Goal: Task Accomplishment & Management: Manage account settings

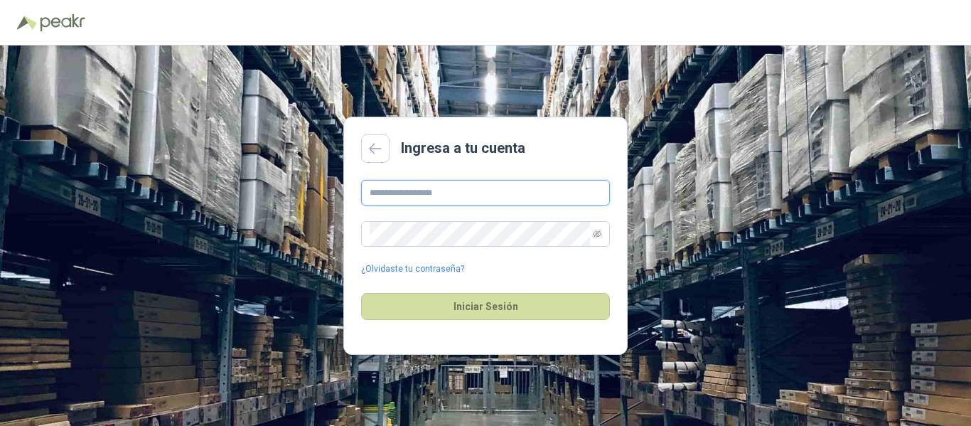
click at [459, 191] on input "text" at bounding box center [485, 193] width 249 height 26
type input "**********"
click at [361, 293] on button "Iniciar Sesión" at bounding box center [485, 306] width 249 height 27
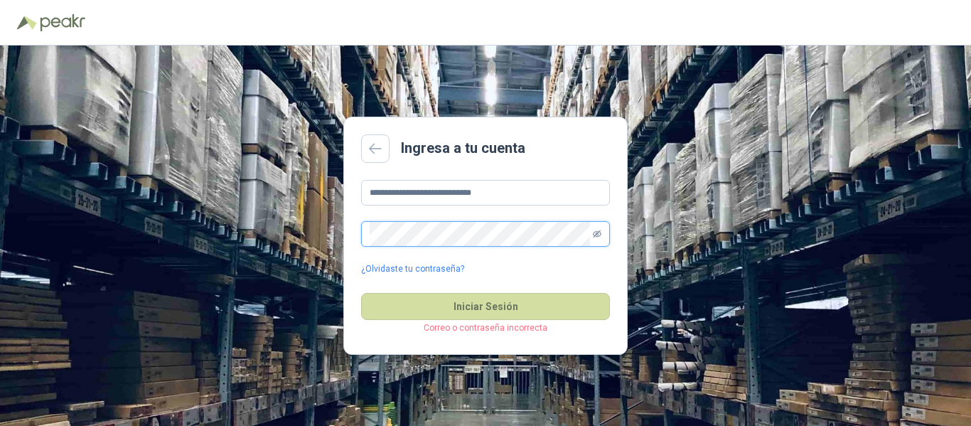
click at [598, 234] on icon "eye-invisible" at bounding box center [597, 234] width 9 height 9
click at [361, 293] on button "Iniciar Sesión" at bounding box center [485, 306] width 249 height 27
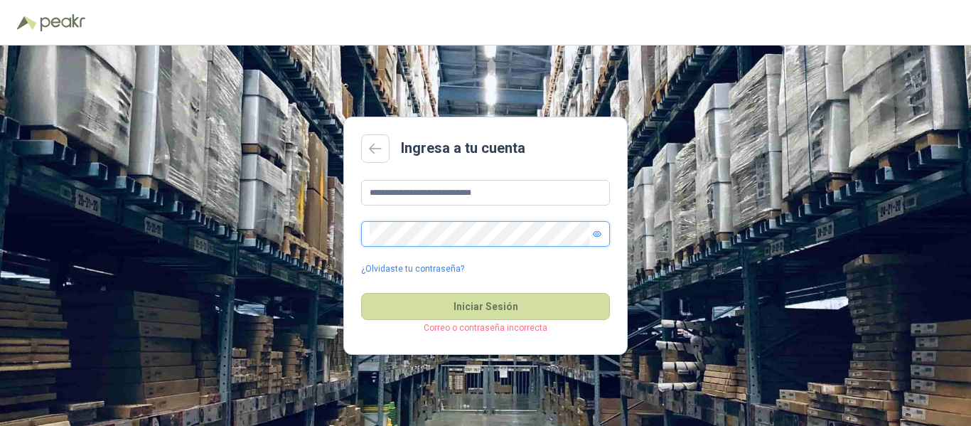
click at [361, 293] on button "Iniciar Sesión" at bounding box center [485, 306] width 249 height 27
click at [419, 270] on link "¿Olvidaste tu contraseña?" at bounding box center [412, 269] width 103 height 14
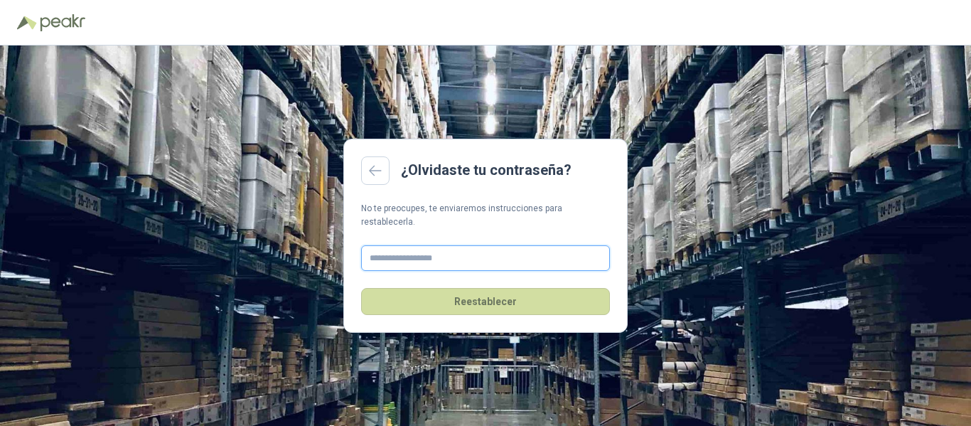
click at [443, 259] on input "text" at bounding box center [485, 258] width 249 height 26
type input "**********"
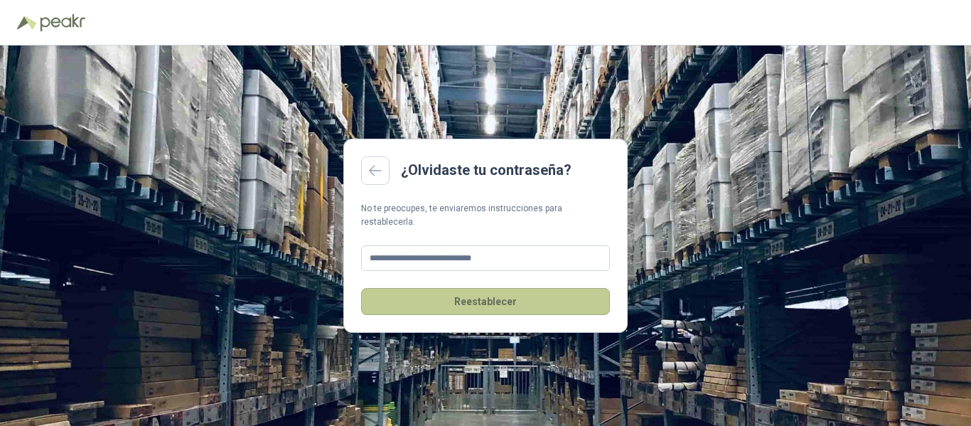
click at [493, 291] on button "Reestablecer" at bounding box center [485, 301] width 249 height 27
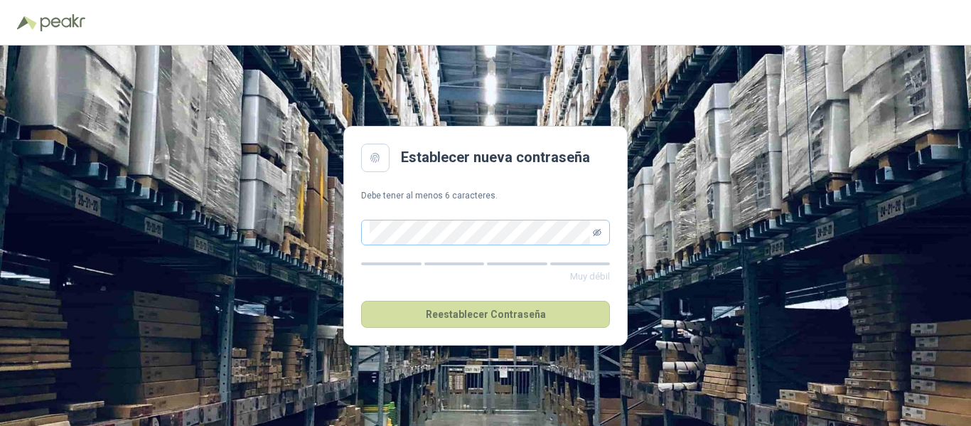
click at [599, 231] on icon "eye-invisible" at bounding box center [597, 232] width 9 height 9
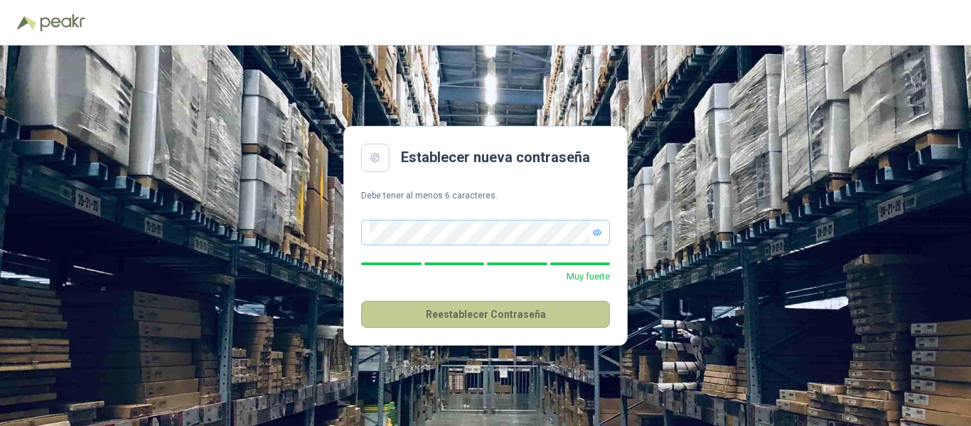
click at [501, 314] on button "Reestablecer Contraseña" at bounding box center [485, 314] width 249 height 27
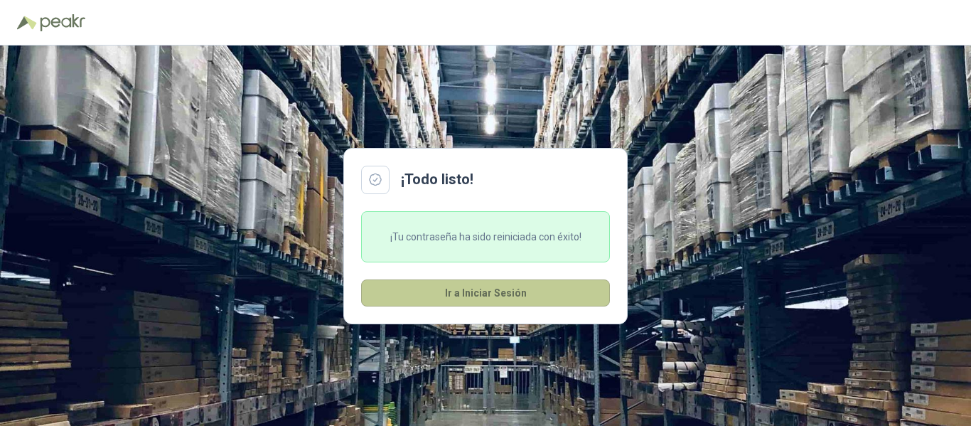
click at [498, 291] on button "Ir a Iniciar Sesión" at bounding box center [485, 292] width 249 height 27
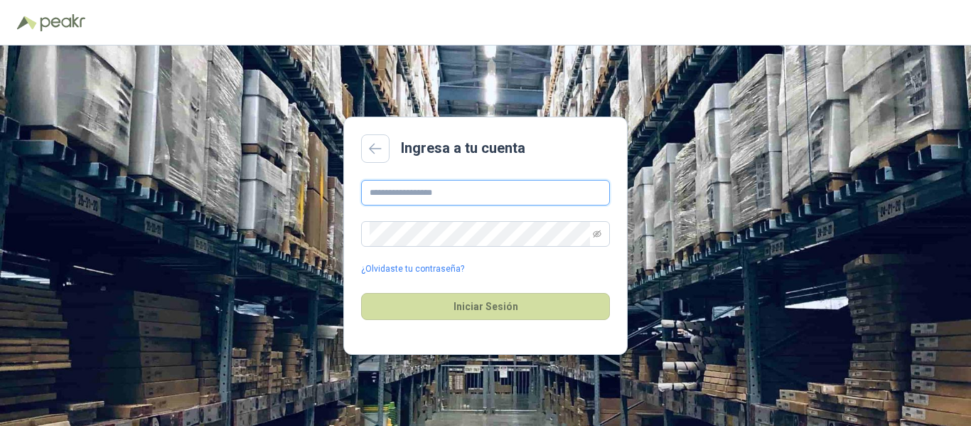
click at [390, 196] on input "text" at bounding box center [485, 193] width 249 height 26
type input "**********"
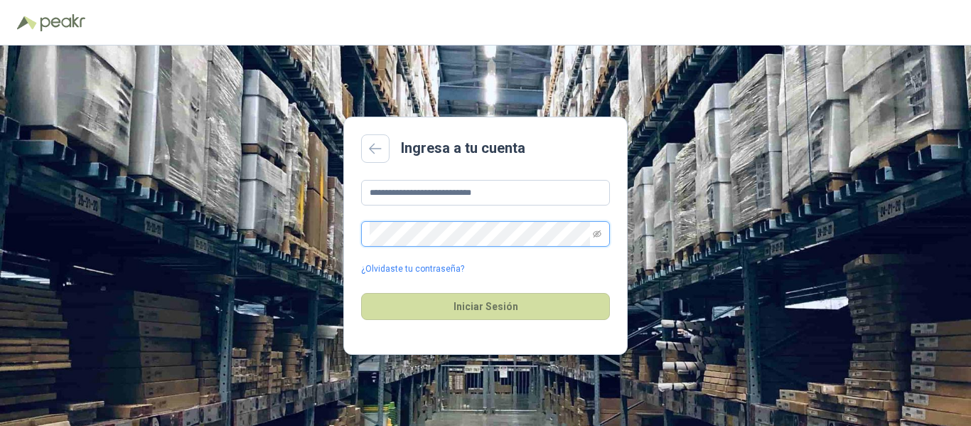
click at [361, 293] on button "Iniciar Sesión" at bounding box center [485, 306] width 249 height 27
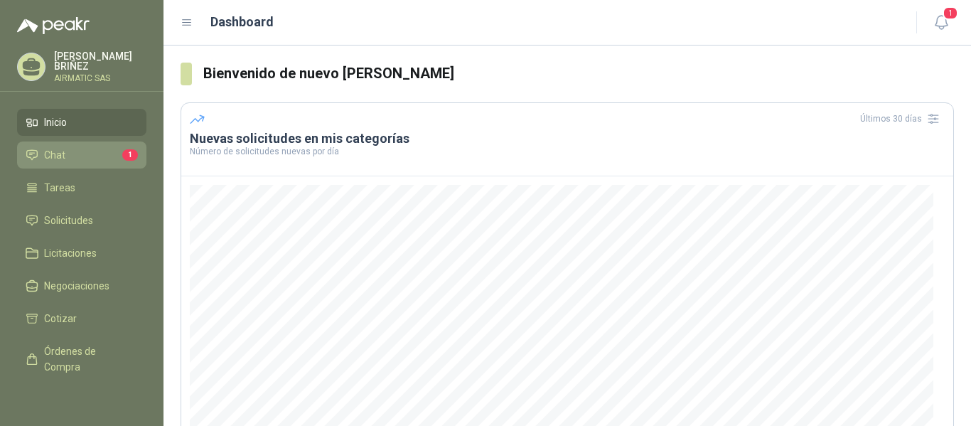
click at [80, 161] on li "Chat 1" at bounding box center [82, 155] width 112 height 16
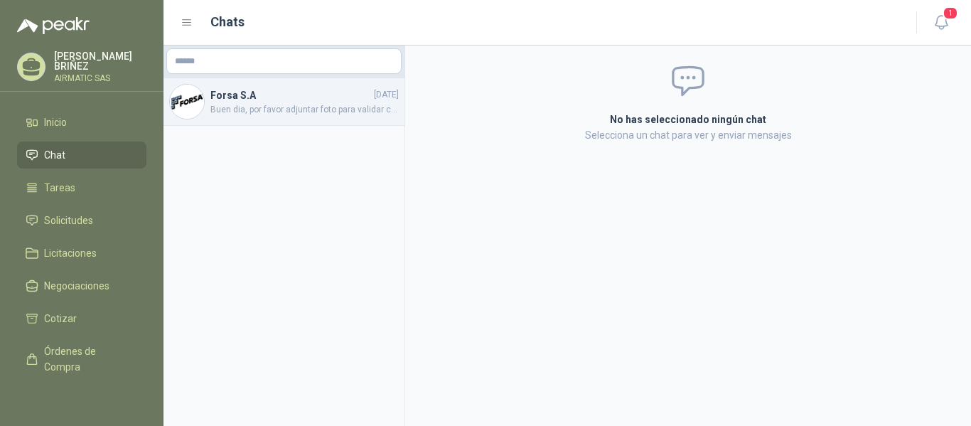
click at [317, 113] on span "Buen dia, por favor adjuntar foto para validar con el usuario la descripcion RA…" at bounding box center [304, 110] width 188 height 14
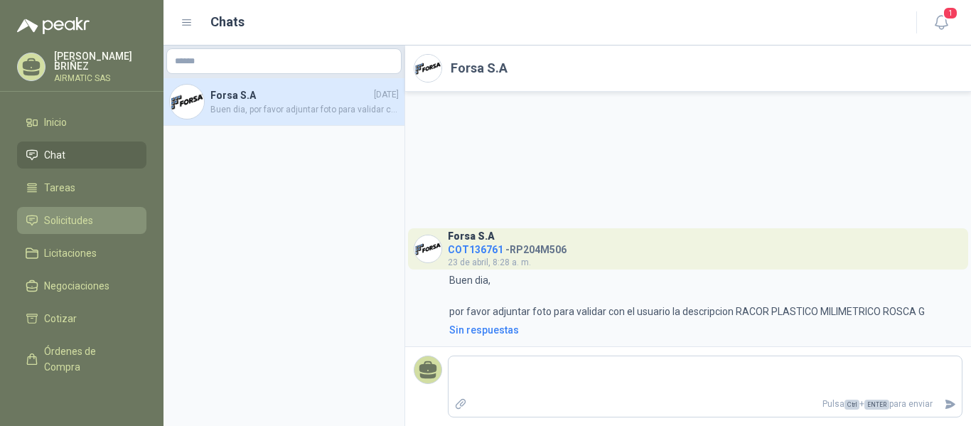
click at [65, 219] on span "Solicitudes" at bounding box center [68, 221] width 49 height 16
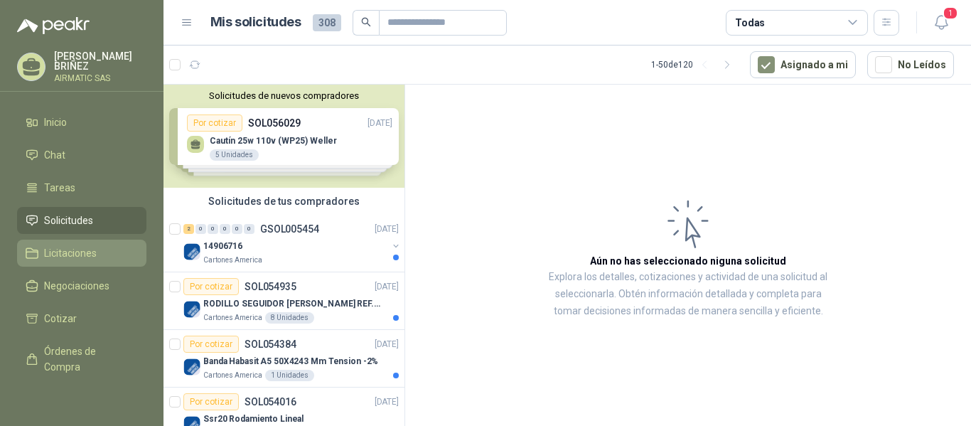
click at [82, 249] on span "Licitaciones" at bounding box center [70, 253] width 53 height 16
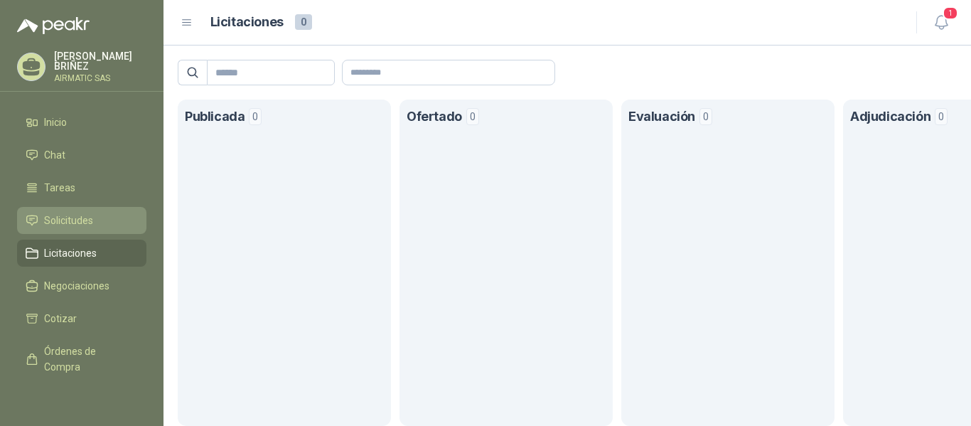
click at [75, 215] on span "Solicitudes" at bounding box center [68, 221] width 49 height 16
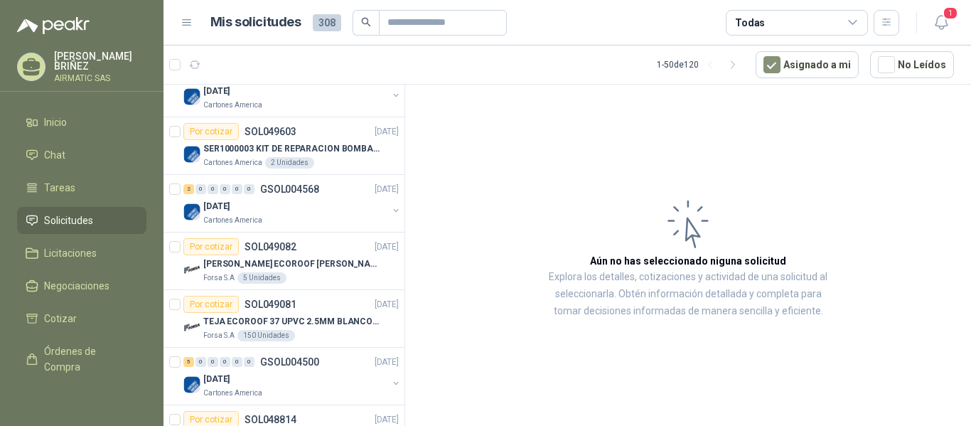
scroll to position [853, 0]
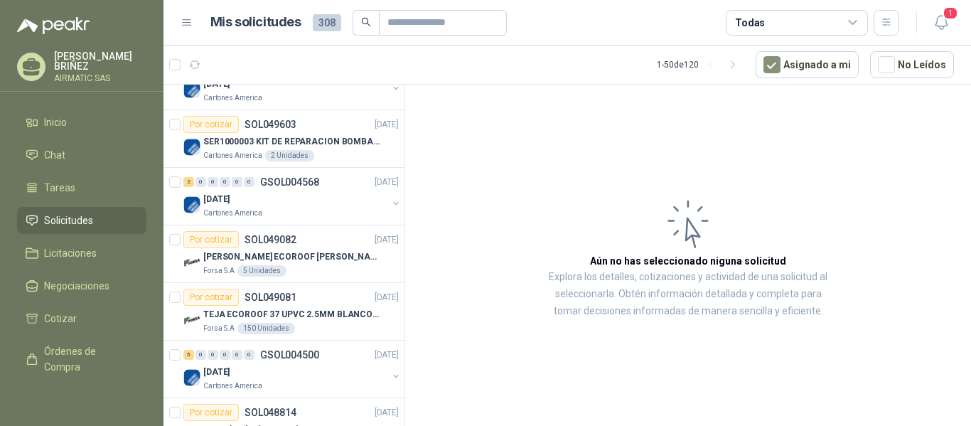
click at [77, 78] on p "AIRMATIC SAS" at bounding box center [100, 78] width 92 height 9
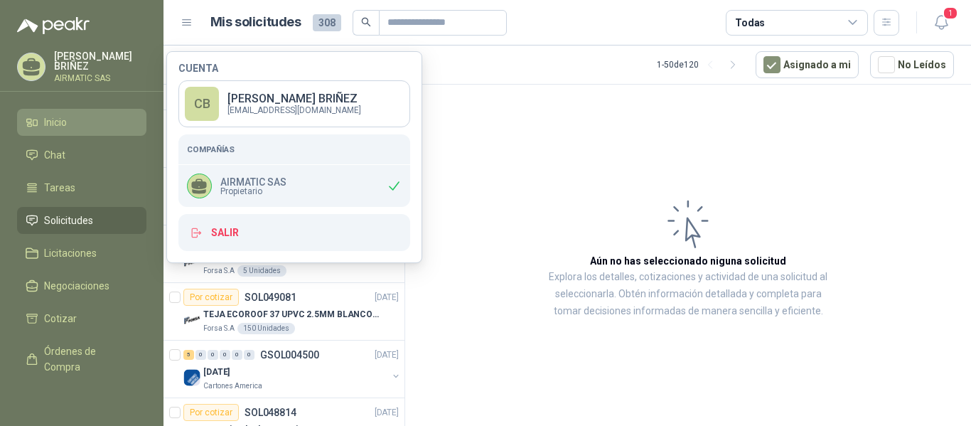
click at [69, 120] on li "Inicio" at bounding box center [82, 122] width 112 height 16
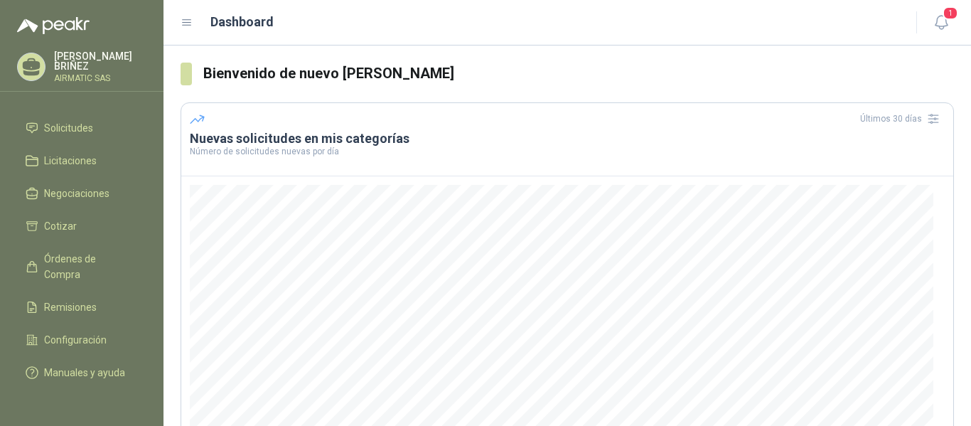
scroll to position [108, 0]
click at [82, 332] on span "Configuración" at bounding box center [75, 340] width 63 height 16
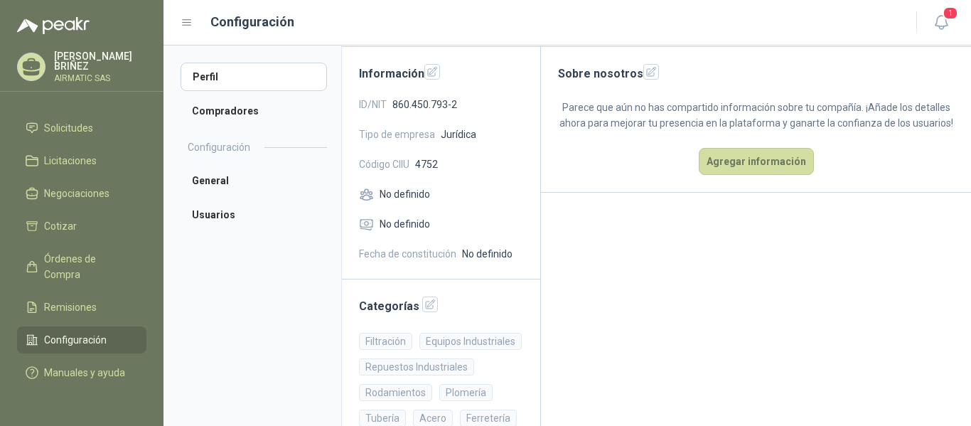
scroll to position [95, 0]
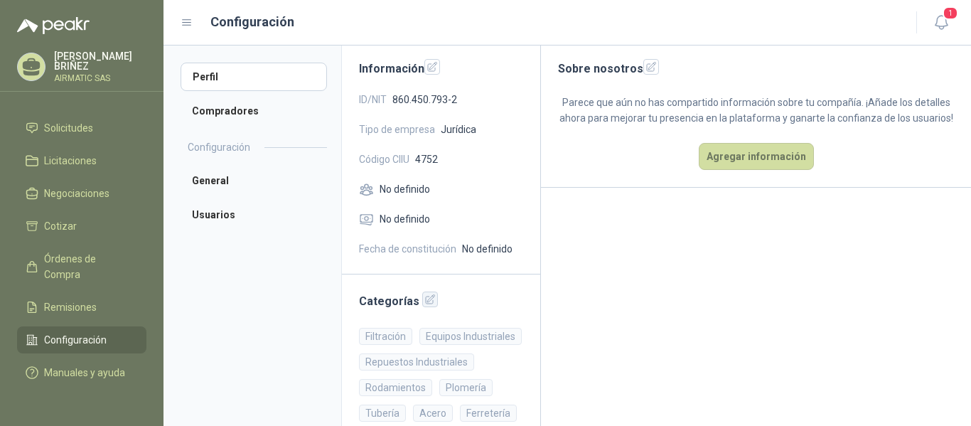
click at [429, 300] on icon "button" at bounding box center [430, 300] width 12 height 12
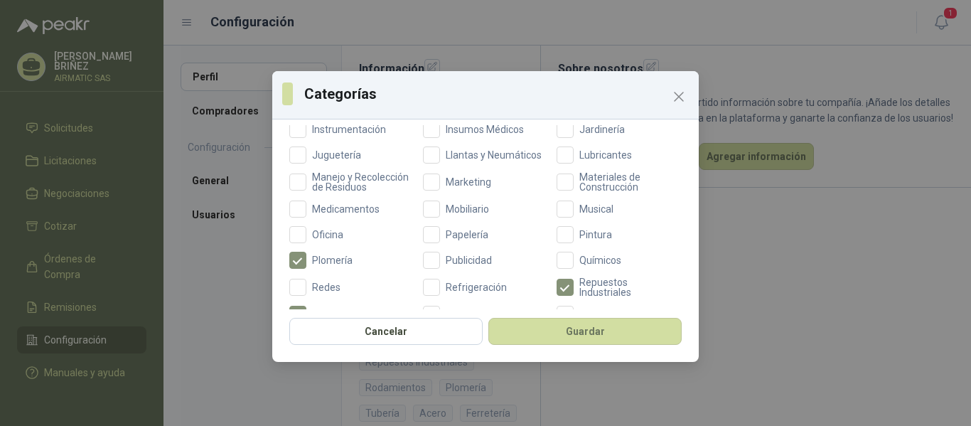
scroll to position [488, 0]
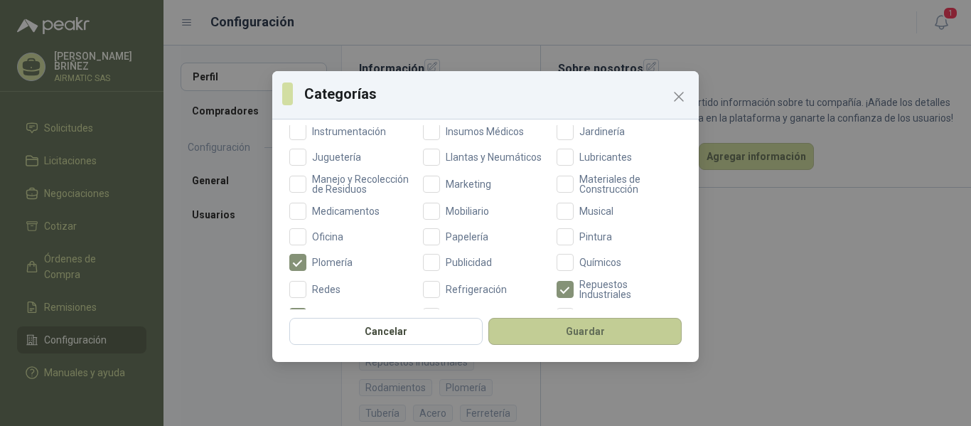
click at [594, 328] on button "Guardar" at bounding box center [584, 331] width 193 height 27
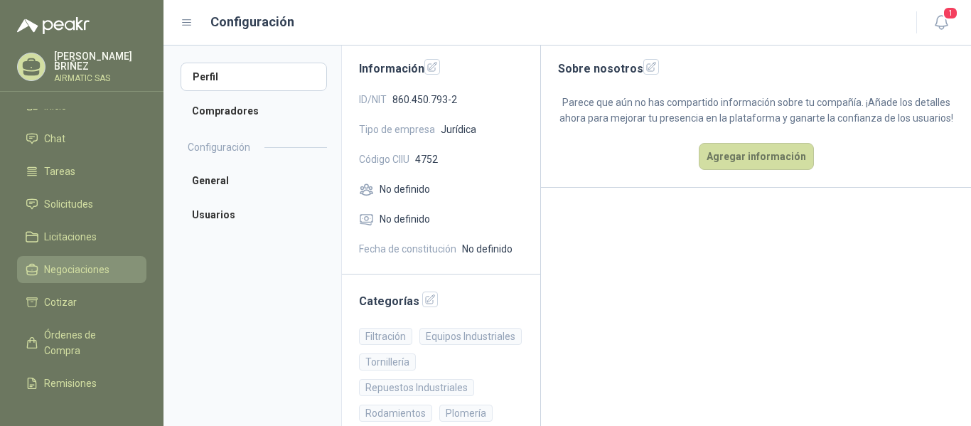
scroll to position [0, 0]
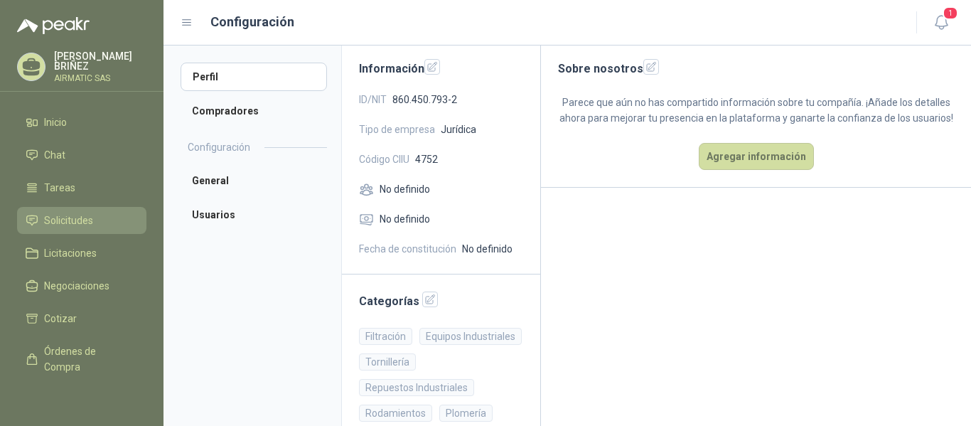
click at [77, 218] on span "Solicitudes" at bounding box center [68, 221] width 49 height 16
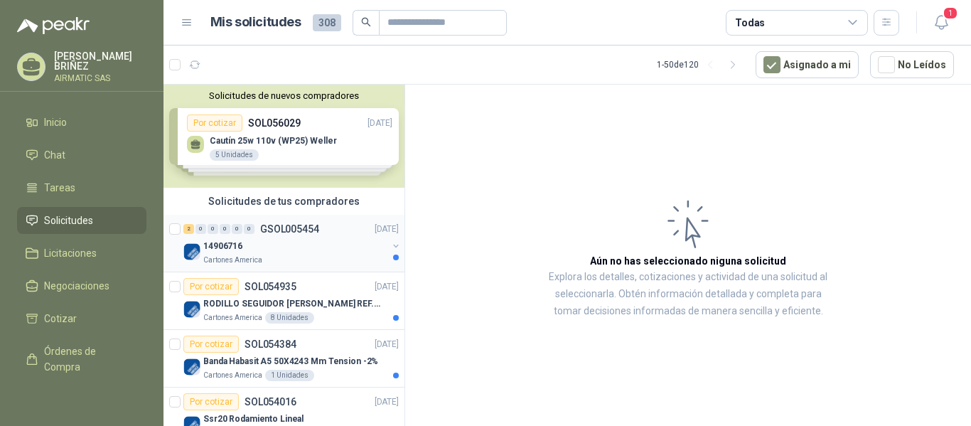
click at [230, 250] on p "14906716" at bounding box center [222, 247] width 39 height 14
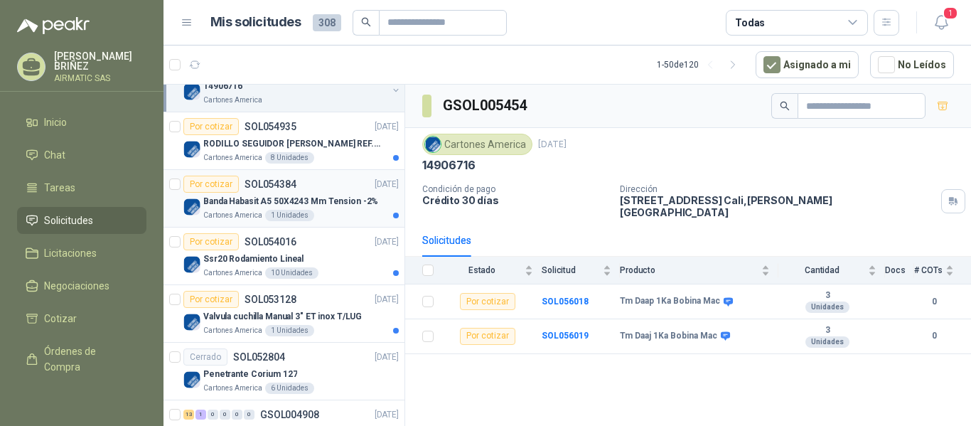
scroll to position [166, 0]
